Goal: Information Seeking & Learning: Learn about a topic

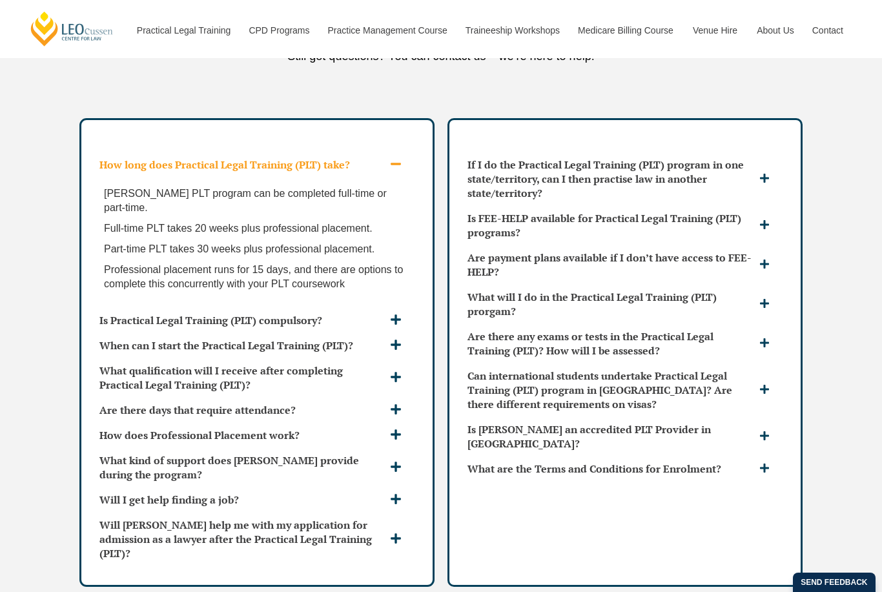
scroll to position [3842, 0]
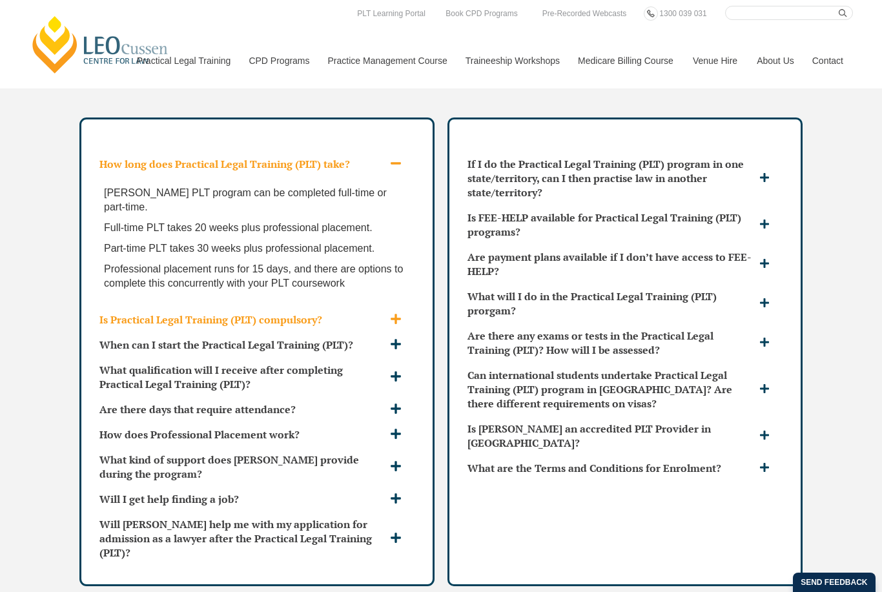
click at [386, 313] on h3 "Is Practical Legal Training (PLT) compulsory?" at bounding box center [242, 320] width 287 height 14
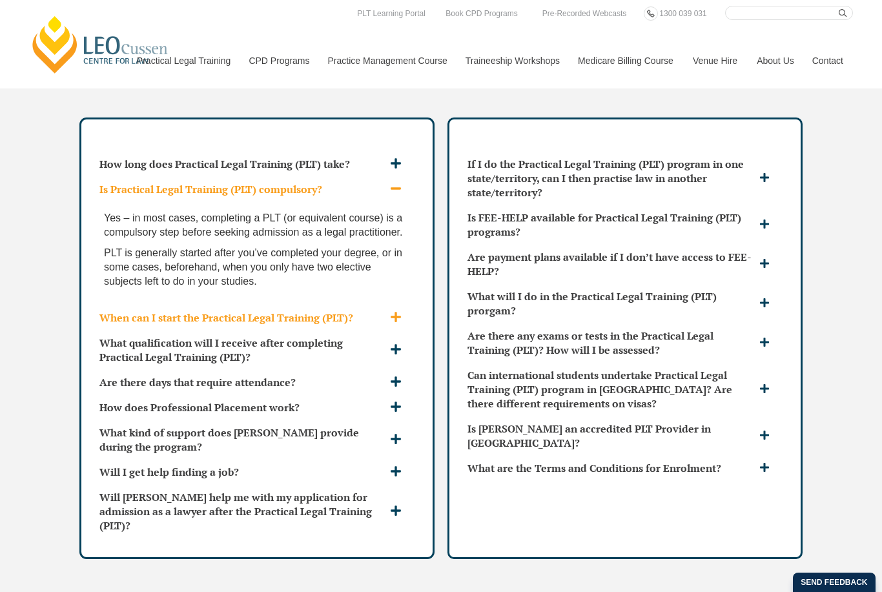
click at [387, 311] on span at bounding box center [397, 318] width 21 height 14
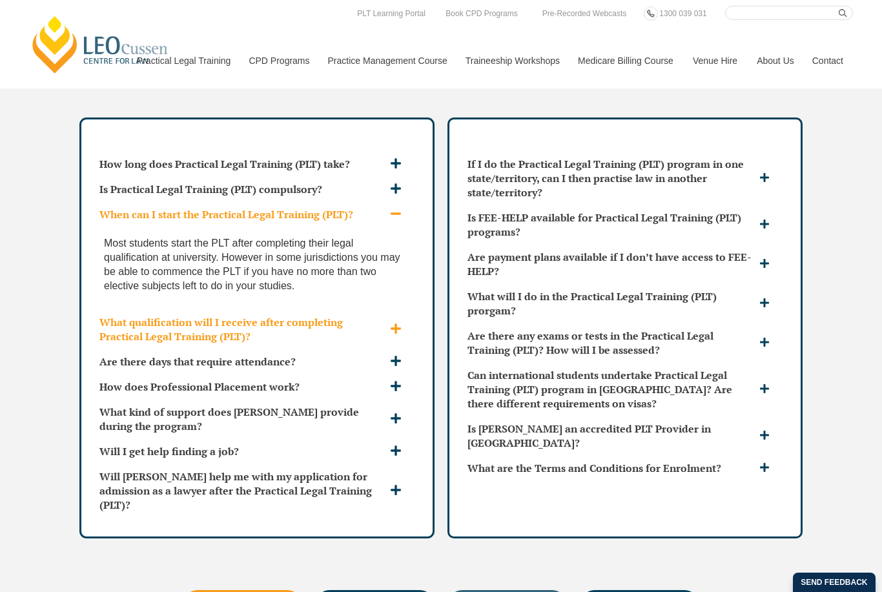
click at [388, 310] on div "What qualification will I receive after completing Practical Legal Training (PL…" at bounding box center [257, 329] width 326 height 39
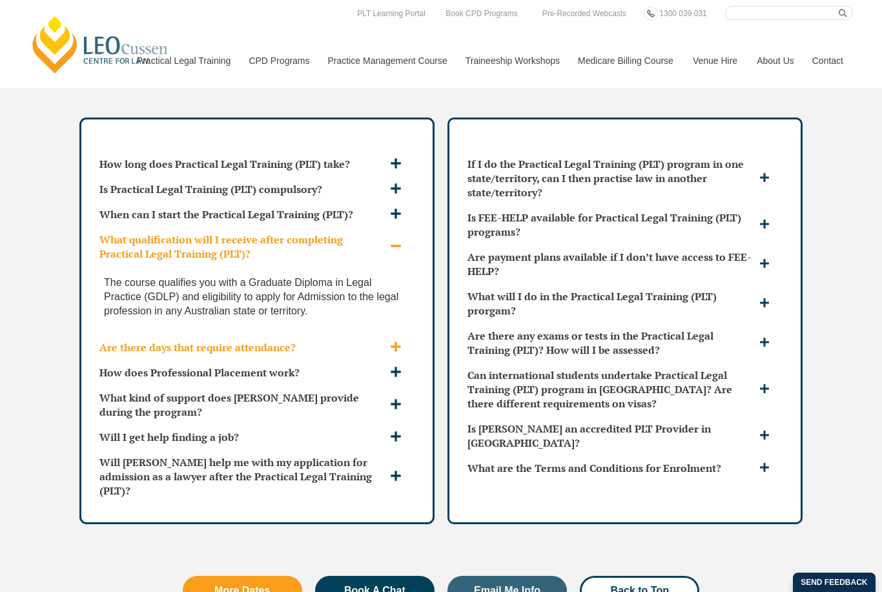
click at [392, 335] on div "Are there days that require attendance?" at bounding box center [257, 347] width 326 height 25
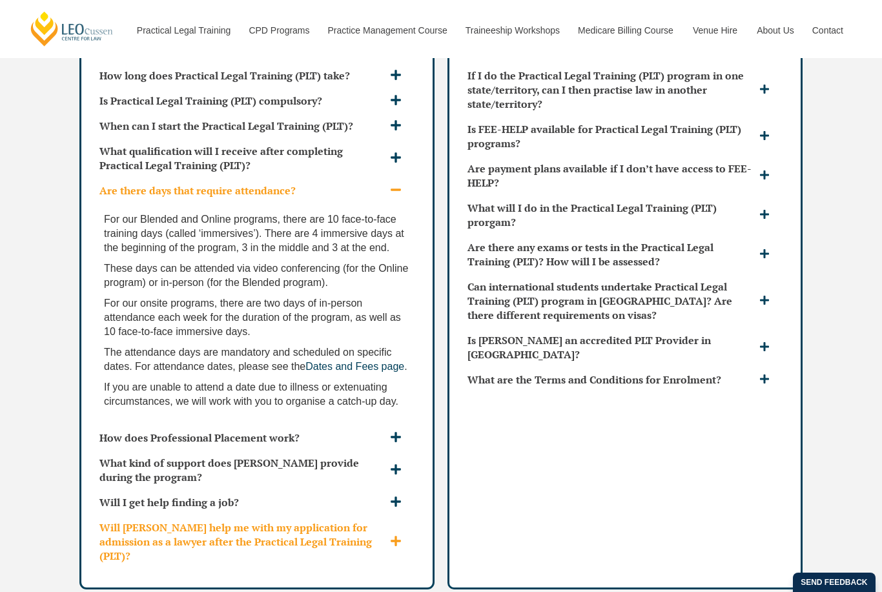
scroll to position [3948, 0]
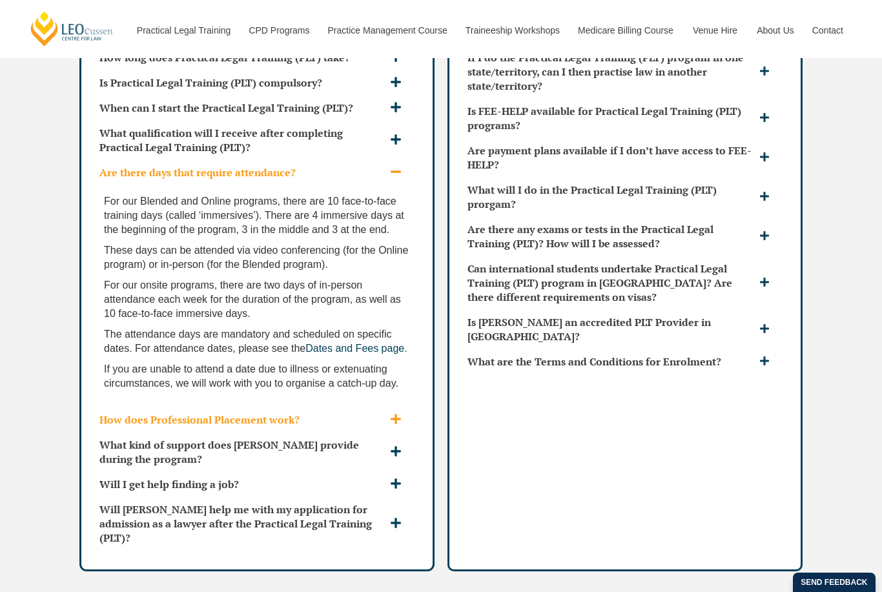
click at [393, 413] on icon at bounding box center [396, 419] width 12 height 12
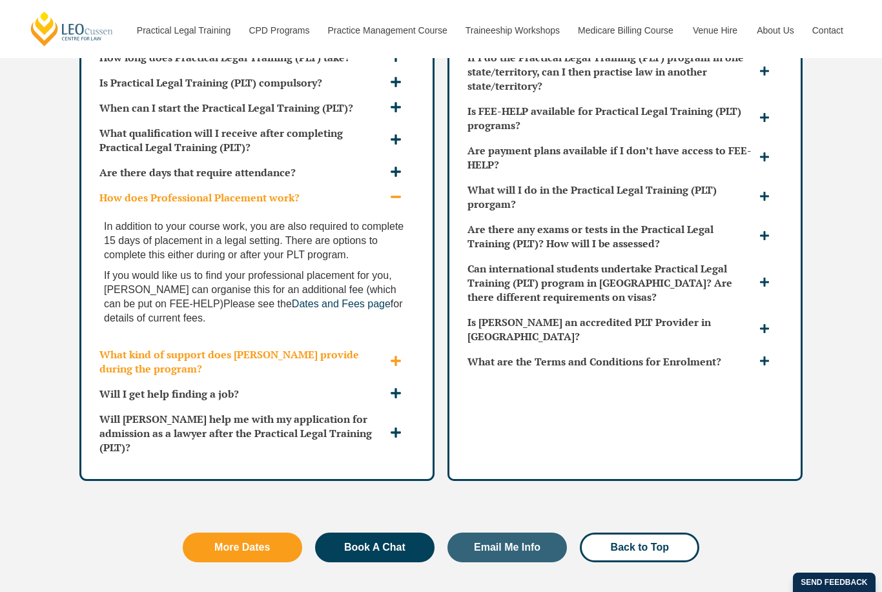
click at [393, 356] on icon at bounding box center [396, 361] width 10 height 10
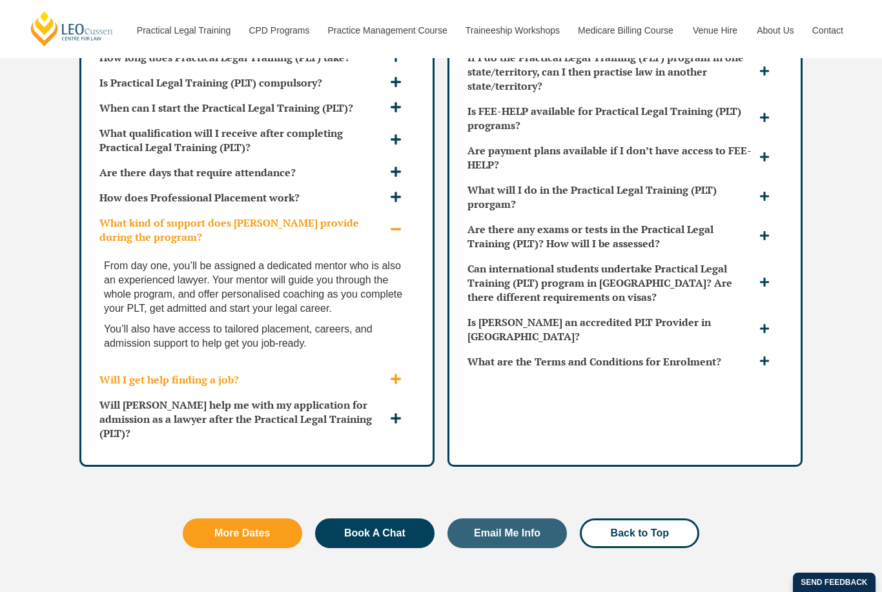
click at [396, 374] on icon at bounding box center [396, 379] width 10 height 10
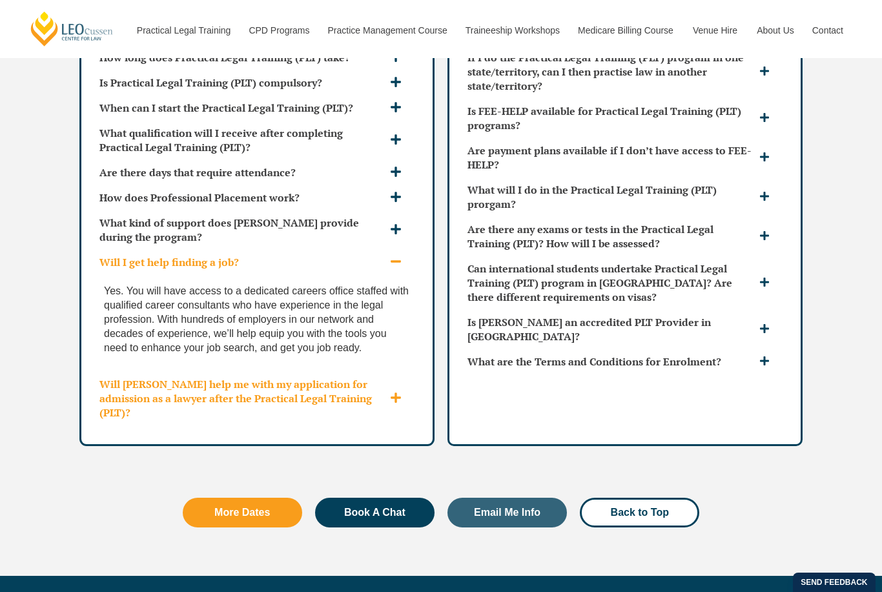
click at [398, 392] on icon at bounding box center [396, 398] width 12 height 12
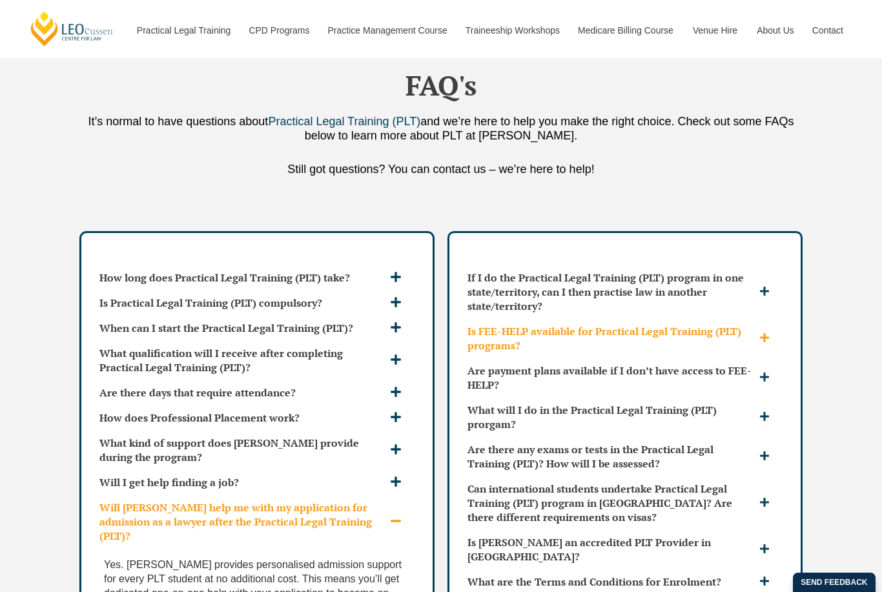
scroll to position [3808, 0]
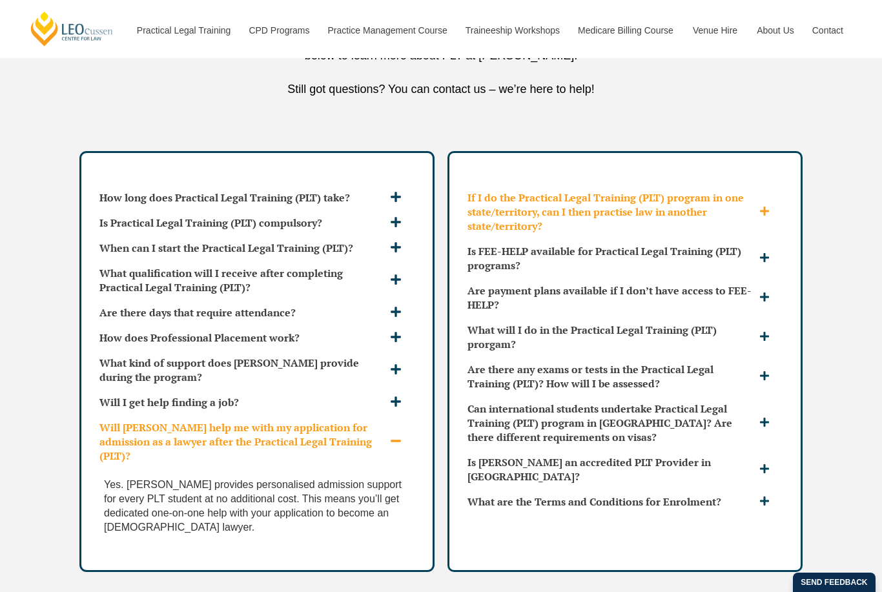
click at [641, 191] on h3 "If I do the Practical Legal Training (PLT) program in one state/territory, can …" at bounding box center [612, 212] width 289 height 43
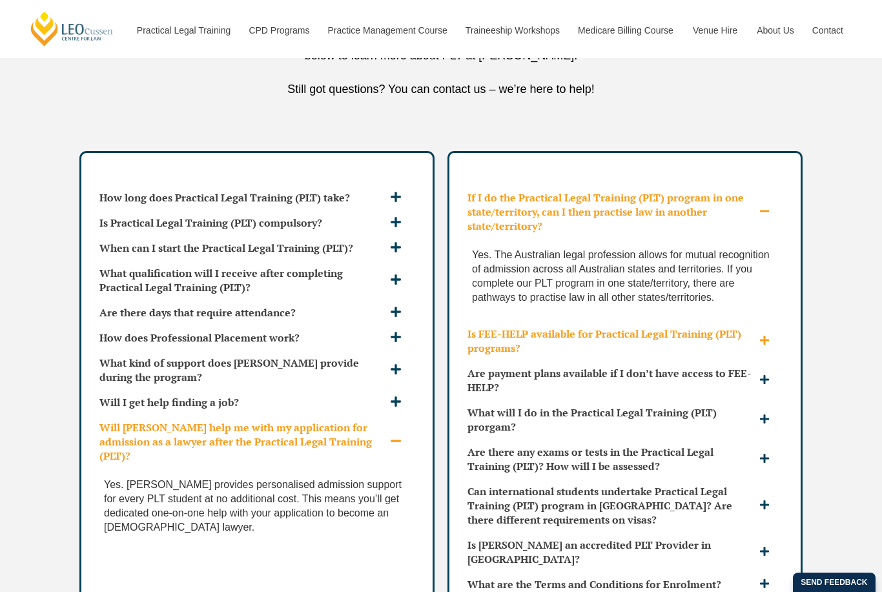
click at [627, 327] on h3 "Is FEE-HELP available for Practical Legal Training (PLT) programs?" at bounding box center [612, 341] width 289 height 28
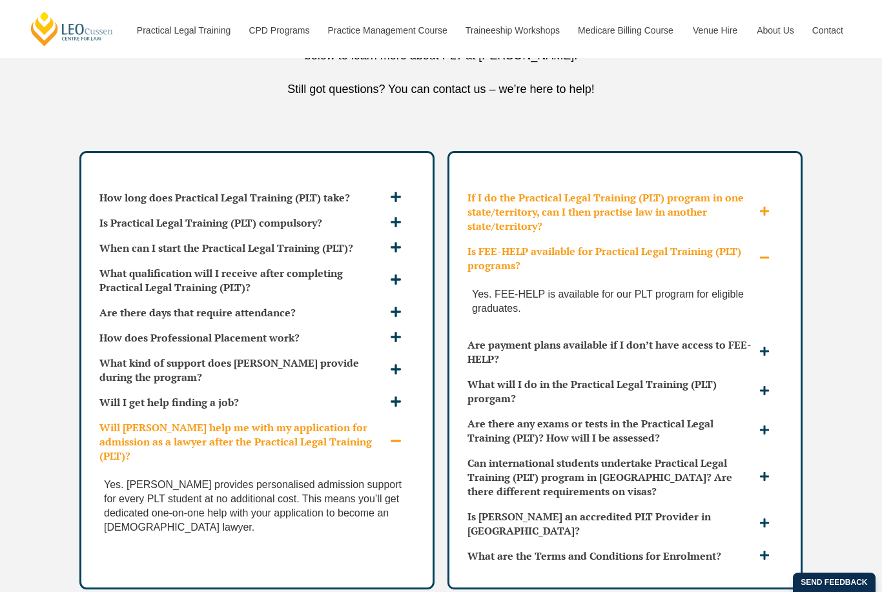
click at [673, 193] on h3 "If I do the Practical Legal Training (PLT) program in one state/territory, can …" at bounding box center [612, 212] width 289 height 43
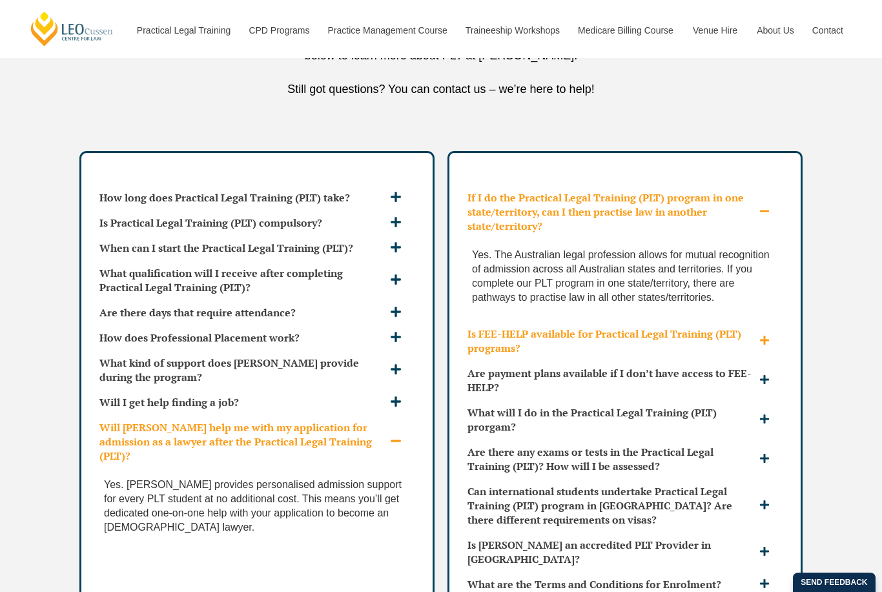
click at [756, 335] on span at bounding box center [766, 341] width 20 height 12
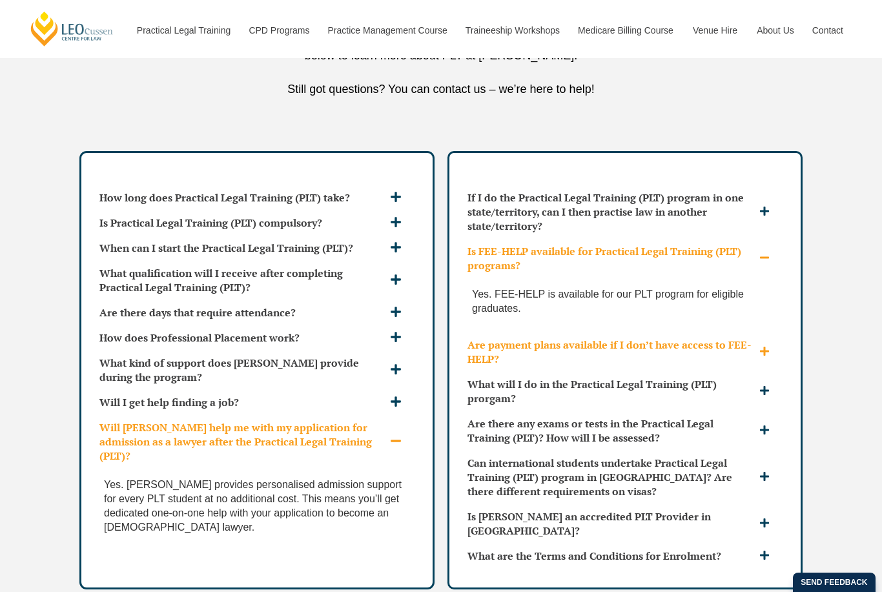
click at [765, 347] on icon at bounding box center [764, 351] width 9 height 9
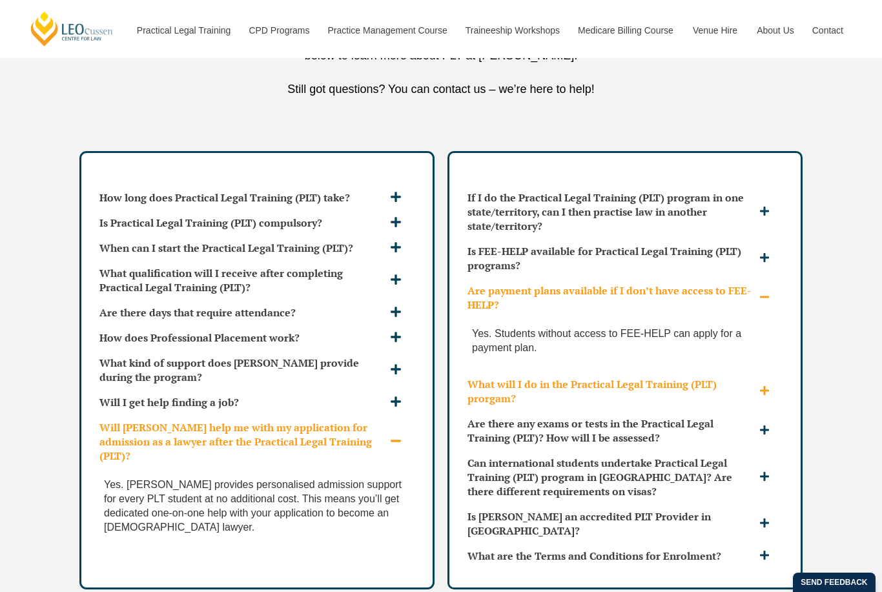
click at [768, 372] on div "What will I do in the Practical Legal Training (PLT) prorgam?" at bounding box center [626, 391] width 326 height 39
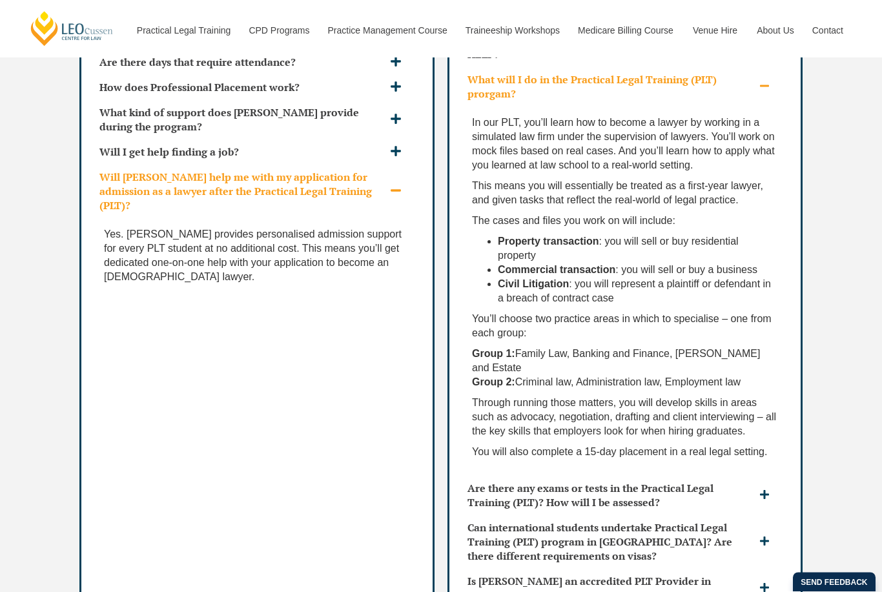
scroll to position [4059, 0]
click at [776, 490] on span at bounding box center [766, 496] width 20 height 12
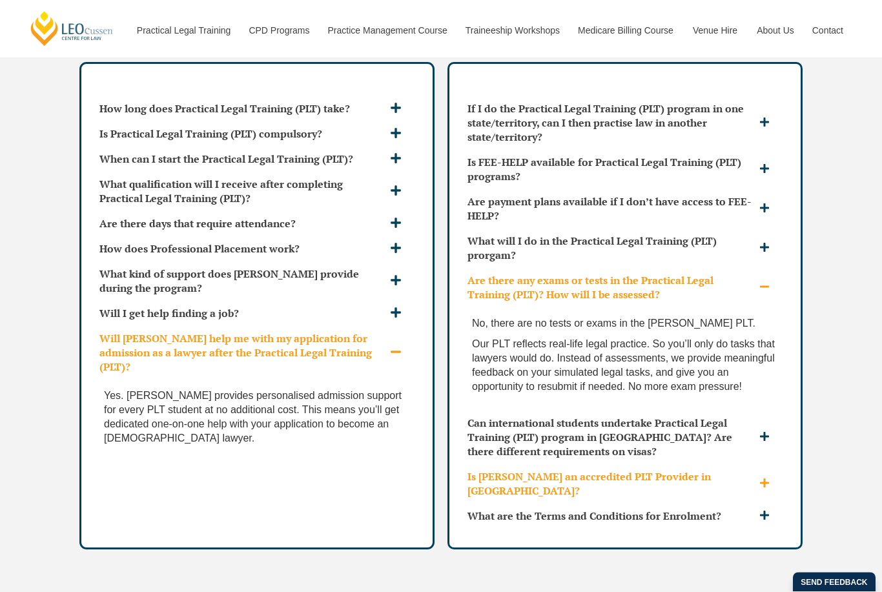
scroll to position [3897, 0]
click at [767, 464] on div "Is [PERSON_NAME] an accredited PLT Provider in [GEOGRAPHIC_DATA]?" at bounding box center [626, 483] width 326 height 39
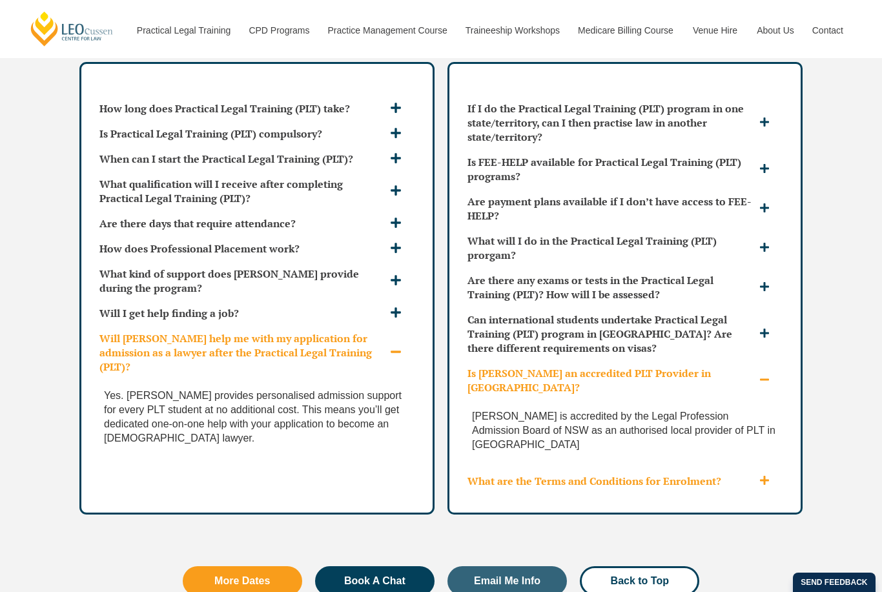
click at [773, 475] on span at bounding box center [766, 481] width 20 height 12
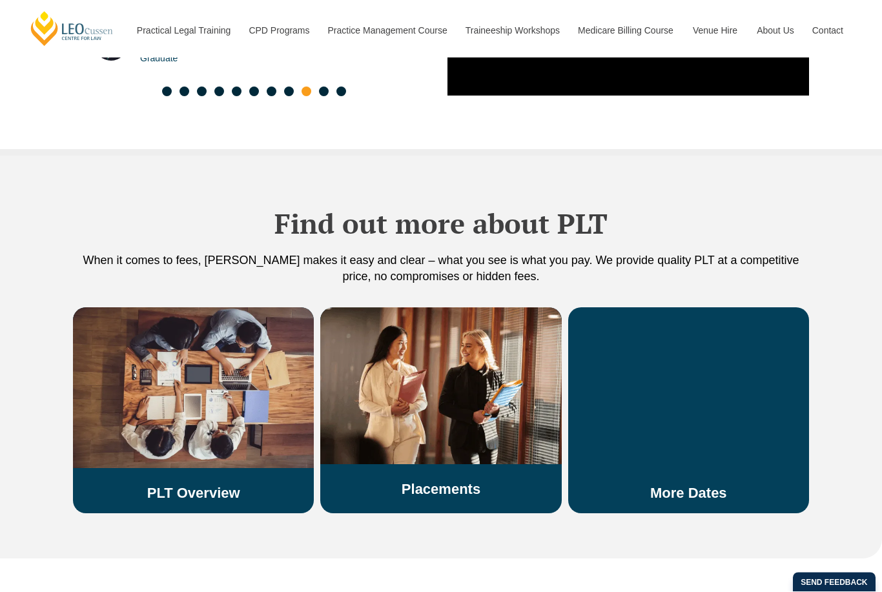
scroll to position [2495, 0]
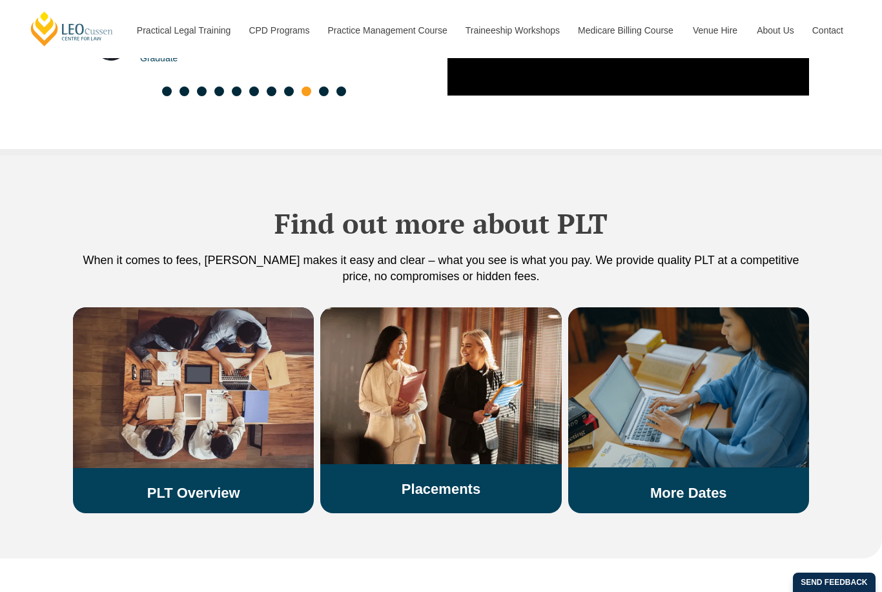
click at [777, 407] on img at bounding box center [688, 387] width 241 height 160
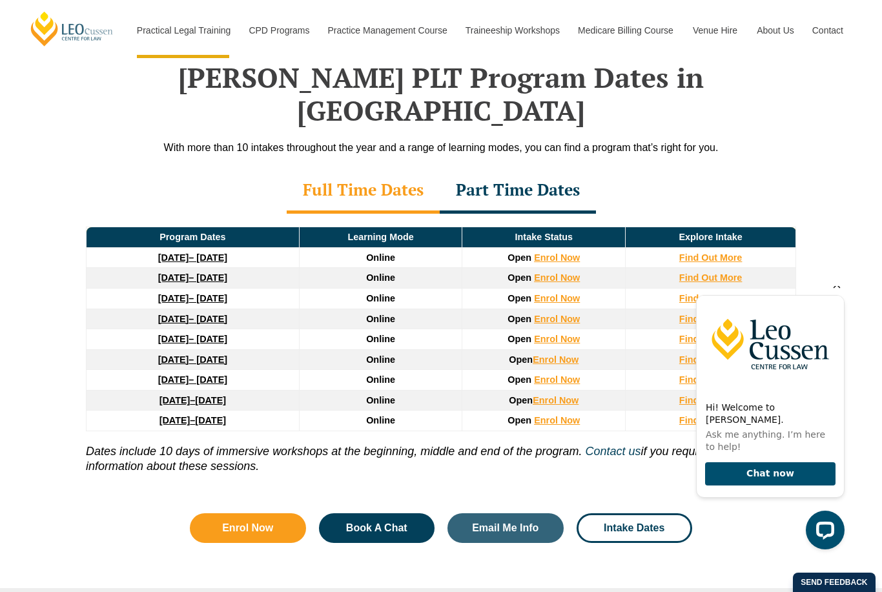
click at [158, 169] on div "Full Time Dates Part Time Dates" at bounding box center [441, 191] width 736 height 45
click at [835, 289] on icon "Hide greeting" at bounding box center [837, 285] width 7 height 7
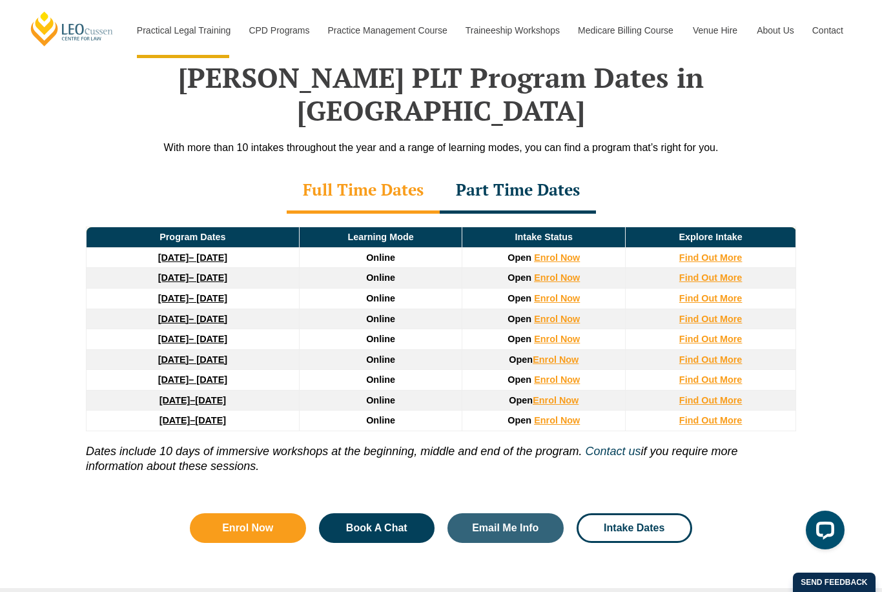
click at [537, 171] on div "Part Time Dates" at bounding box center [518, 191] width 156 height 45
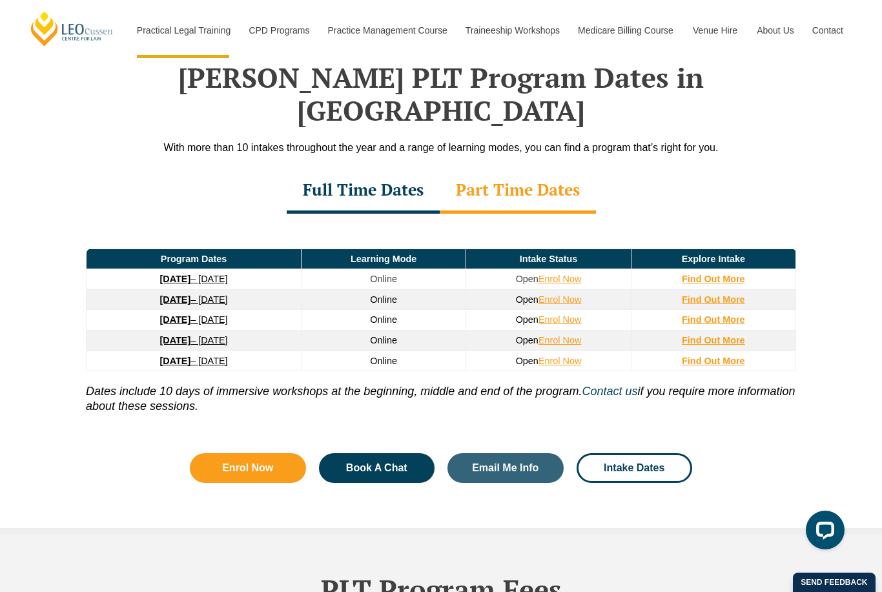
click at [378, 269] on td "Online" at bounding box center [384, 279] width 165 height 21
click at [731, 274] on strong "Find Out More" at bounding box center [713, 279] width 63 height 10
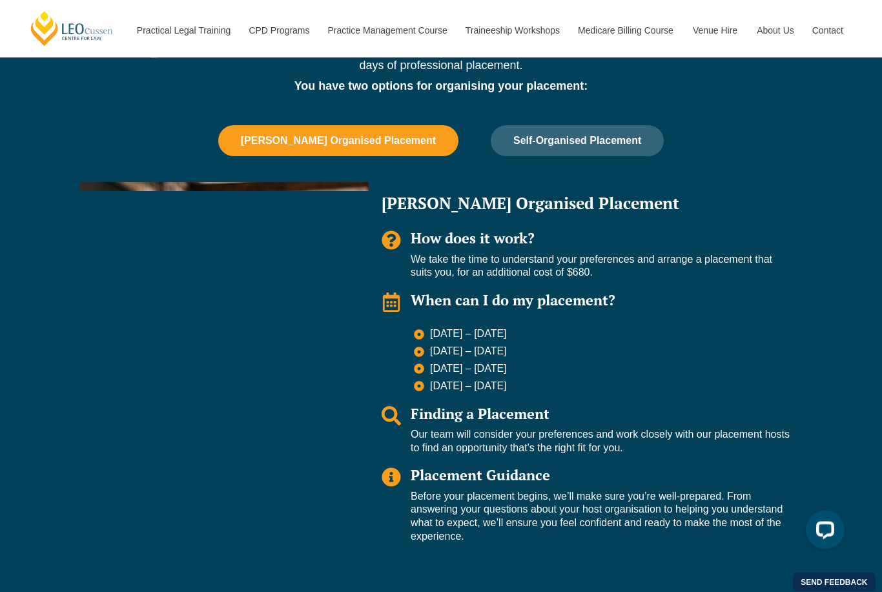
scroll to position [840, 0]
